Goal: Information Seeking & Learning: Learn about a topic

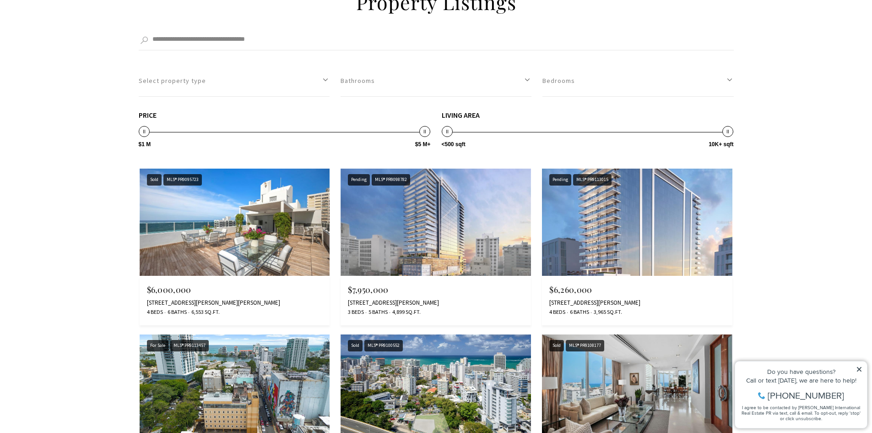
scroll to position [2518, 0]
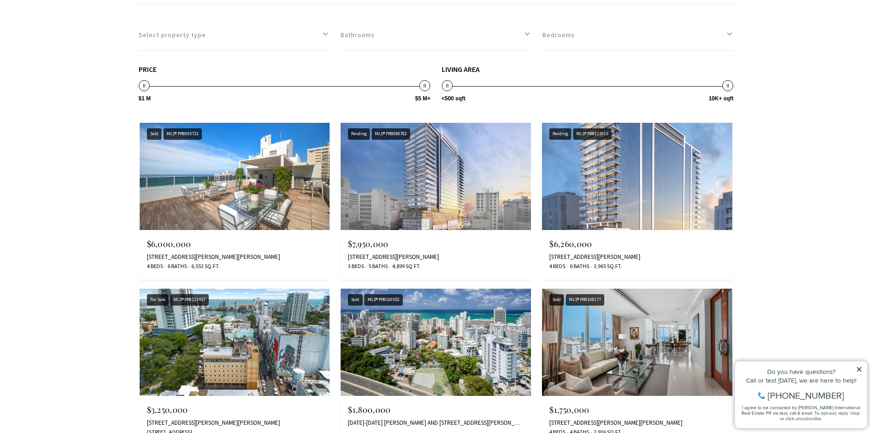
click at [437, 171] on img at bounding box center [436, 176] width 190 height 107
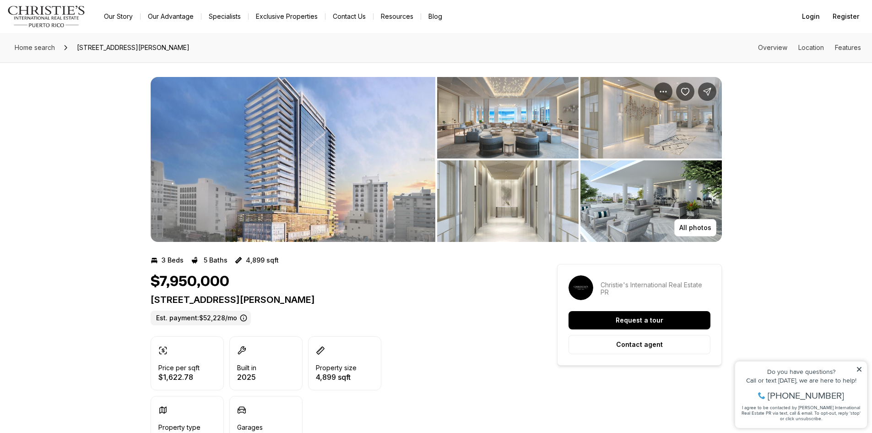
click at [406, 183] on img "View image gallery" at bounding box center [293, 159] width 285 height 165
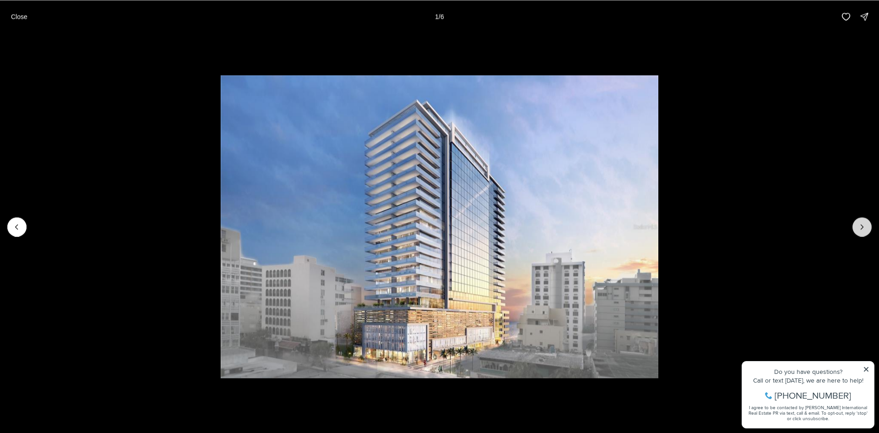
click at [859, 230] on icon "Next slide" at bounding box center [862, 226] width 9 height 9
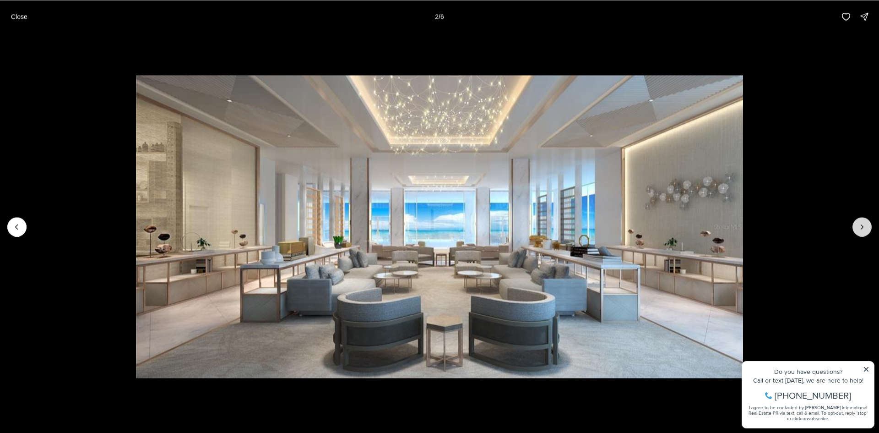
click at [859, 229] on icon "Next slide" at bounding box center [862, 226] width 9 height 9
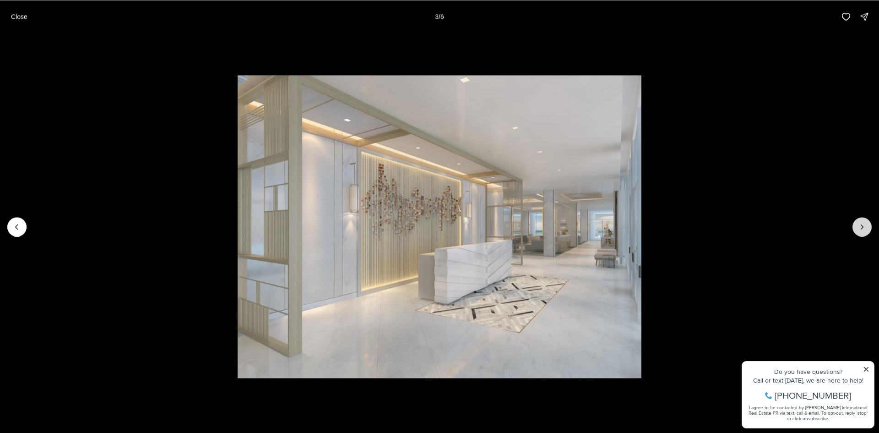
click at [858, 229] on icon "Next slide" at bounding box center [862, 226] width 9 height 9
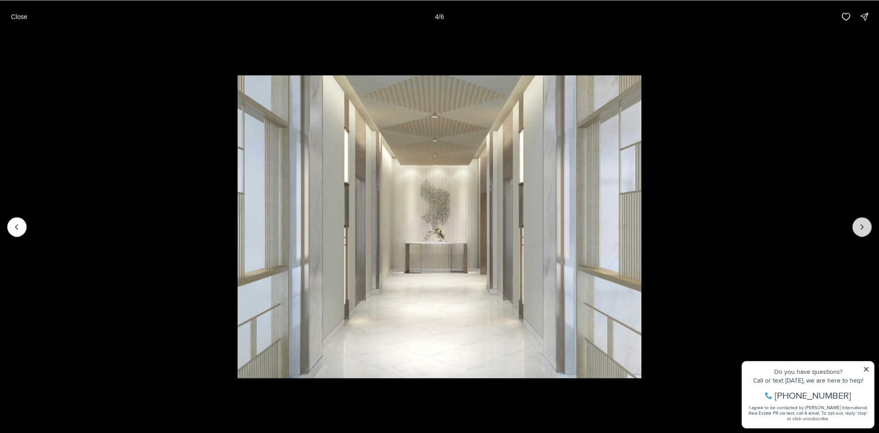
click at [858, 229] on icon "Next slide" at bounding box center [862, 226] width 9 height 9
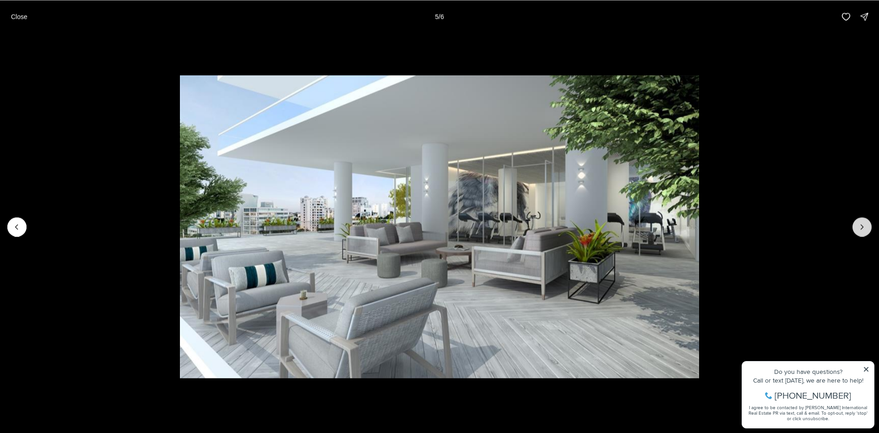
click at [857, 228] on button "Next slide" at bounding box center [862, 226] width 19 height 19
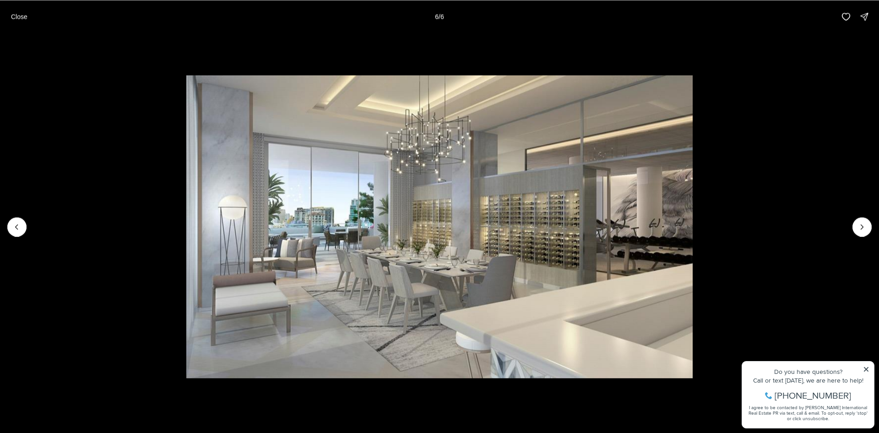
click at [857, 228] on div at bounding box center [862, 226] width 19 height 19
click at [858, 226] on div at bounding box center [862, 226] width 19 height 19
click at [861, 228] on div at bounding box center [862, 226] width 19 height 19
click at [807, 221] on li "6 of 6" at bounding box center [439, 226] width 879 height 387
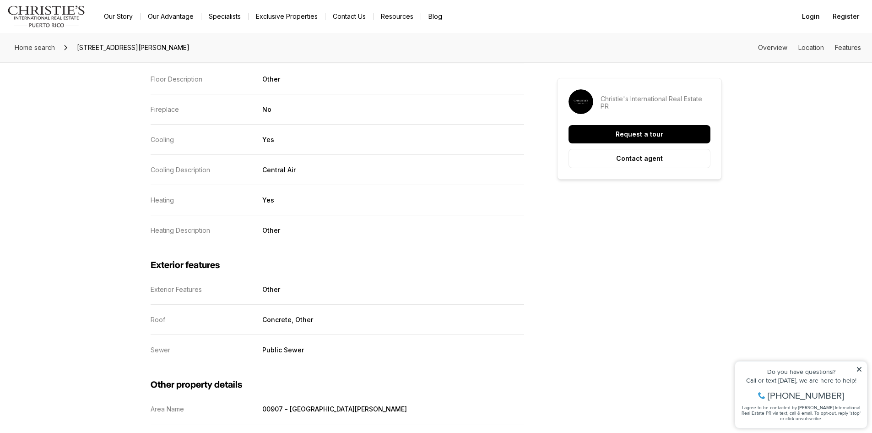
scroll to position [1053, 0]
